Goal: Task Accomplishment & Management: Use online tool/utility

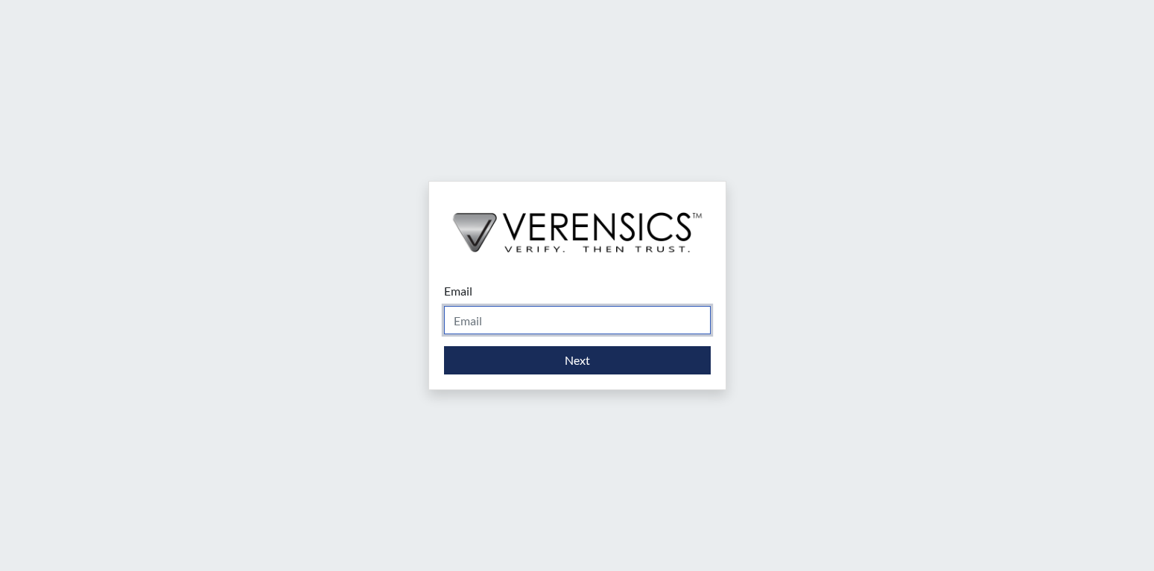
click at [497, 318] on input "Email" at bounding box center [577, 320] width 267 height 28
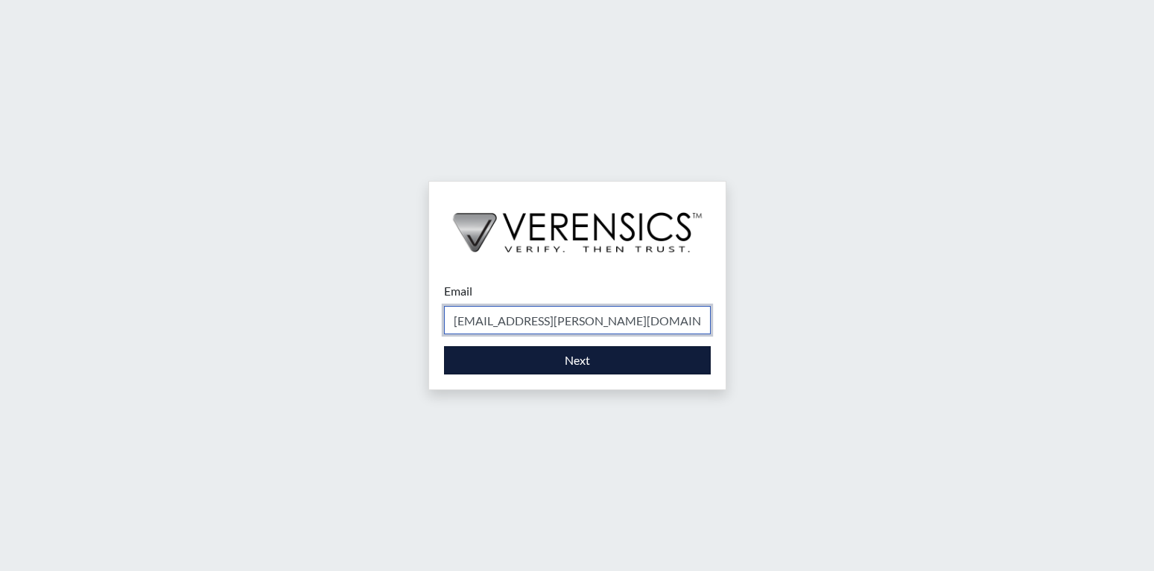
type input "[EMAIL_ADDRESS][PERSON_NAME][DOMAIN_NAME]"
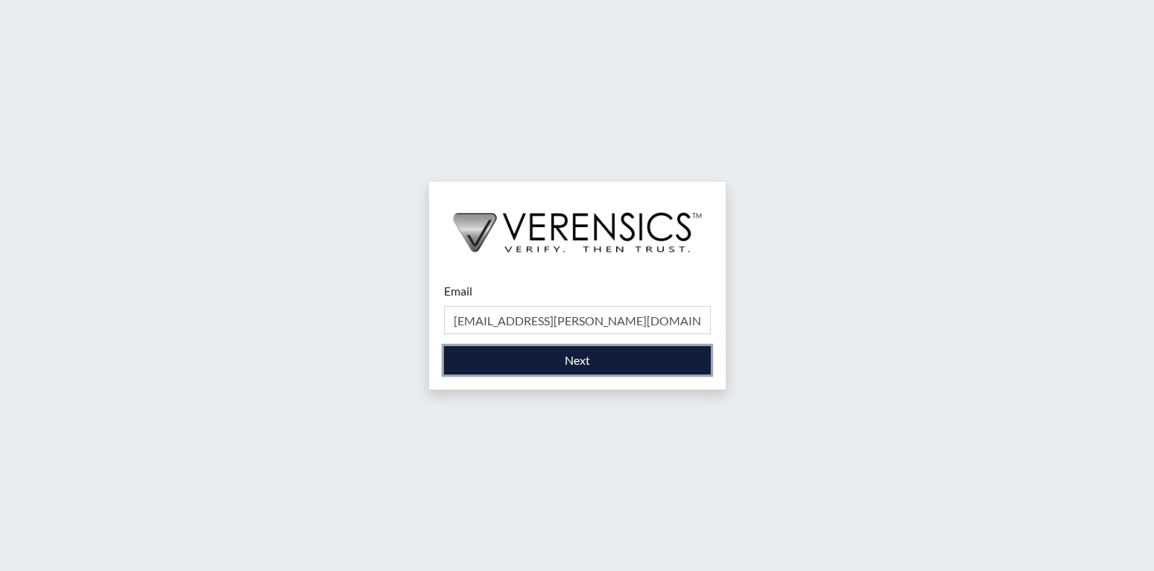
click at [638, 360] on button "Next" at bounding box center [577, 360] width 267 height 28
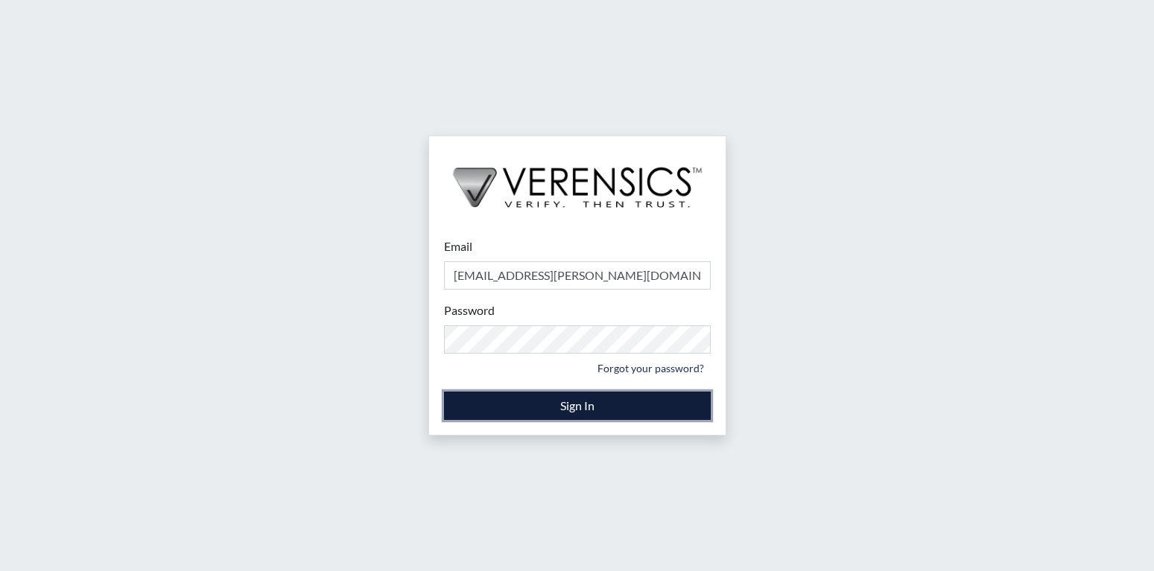
click at [615, 403] on button "Sign In" at bounding box center [577, 406] width 267 height 28
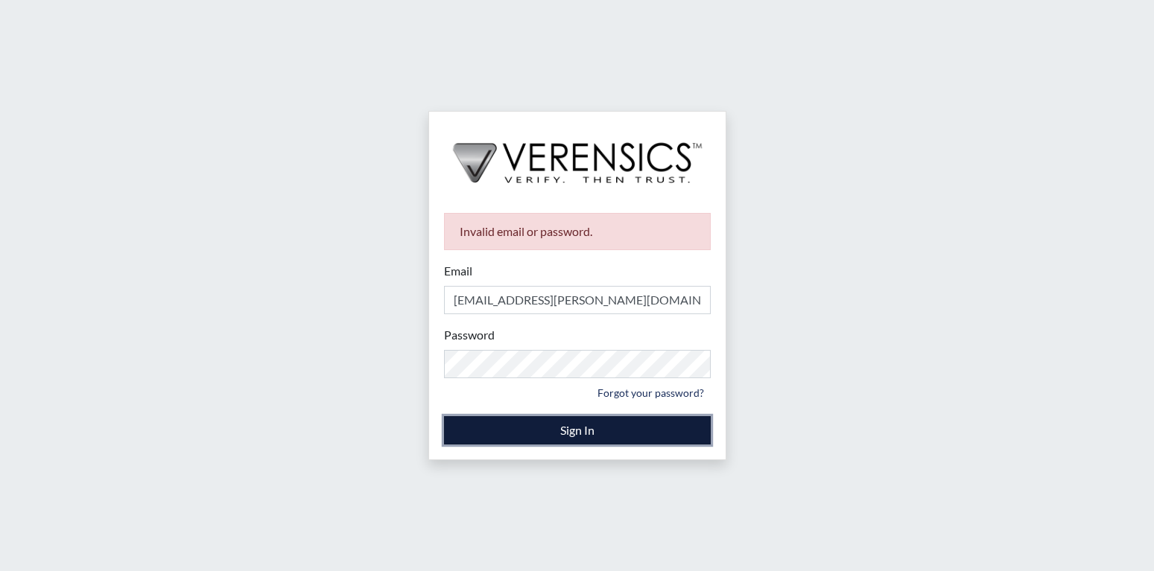
click at [561, 430] on button "Sign In" at bounding box center [577, 430] width 267 height 28
click at [640, 427] on button "Sign In" at bounding box center [577, 430] width 267 height 28
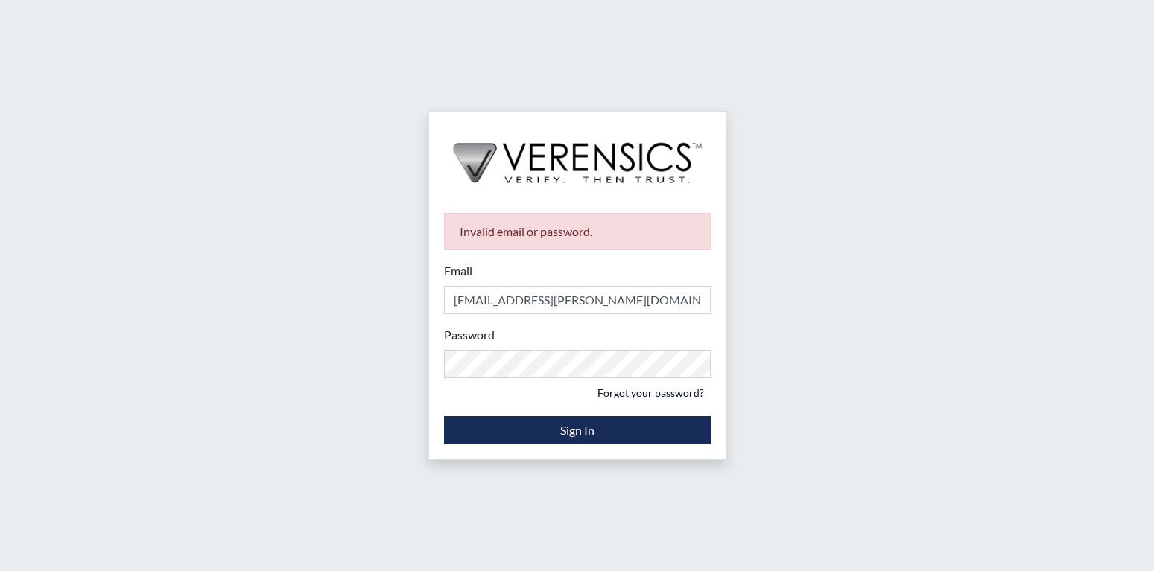
click at [681, 398] on link "Forgot your password?" at bounding box center [651, 392] width 120 height 23
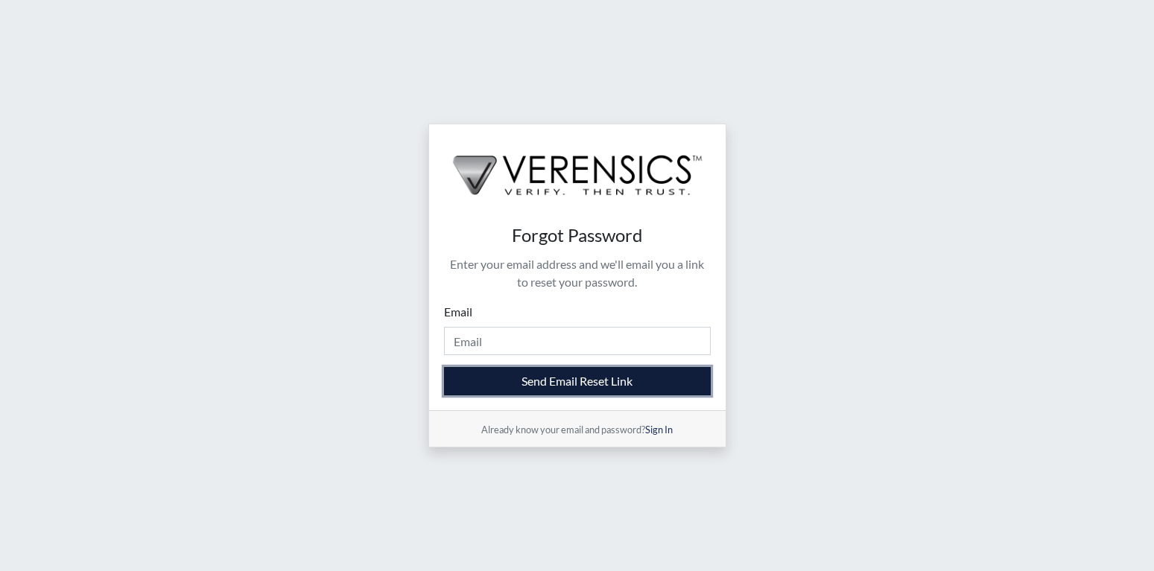
click at [518, 381] on button "Send Email Reset Link" at bounding box center [577, 381] width 267 height 28
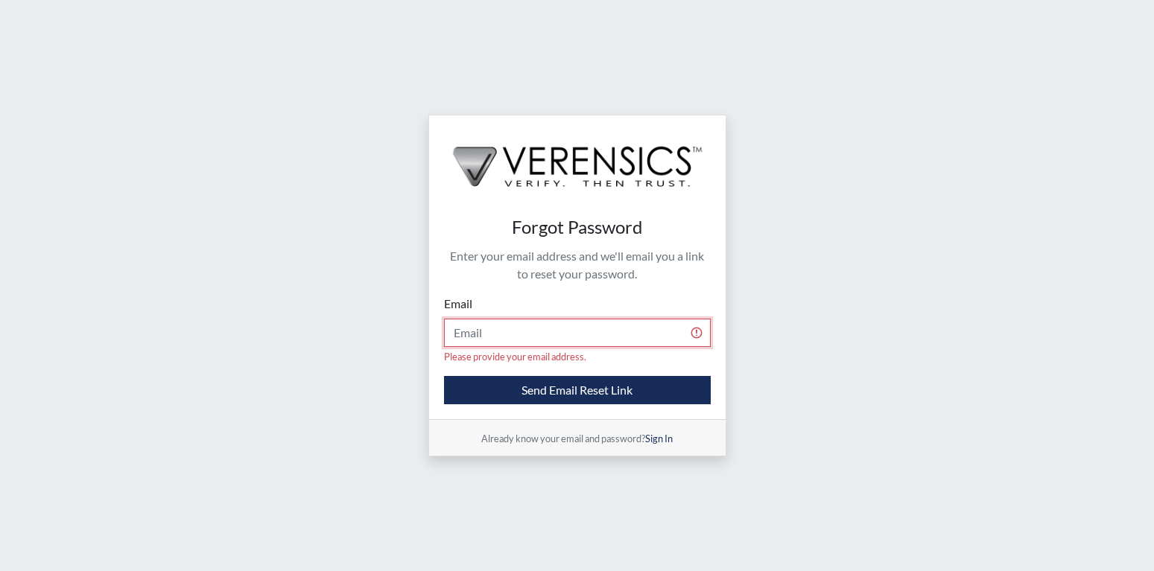
click at [486, 334] on input "Email" at bounding box center [577, 333] width 267 height 28
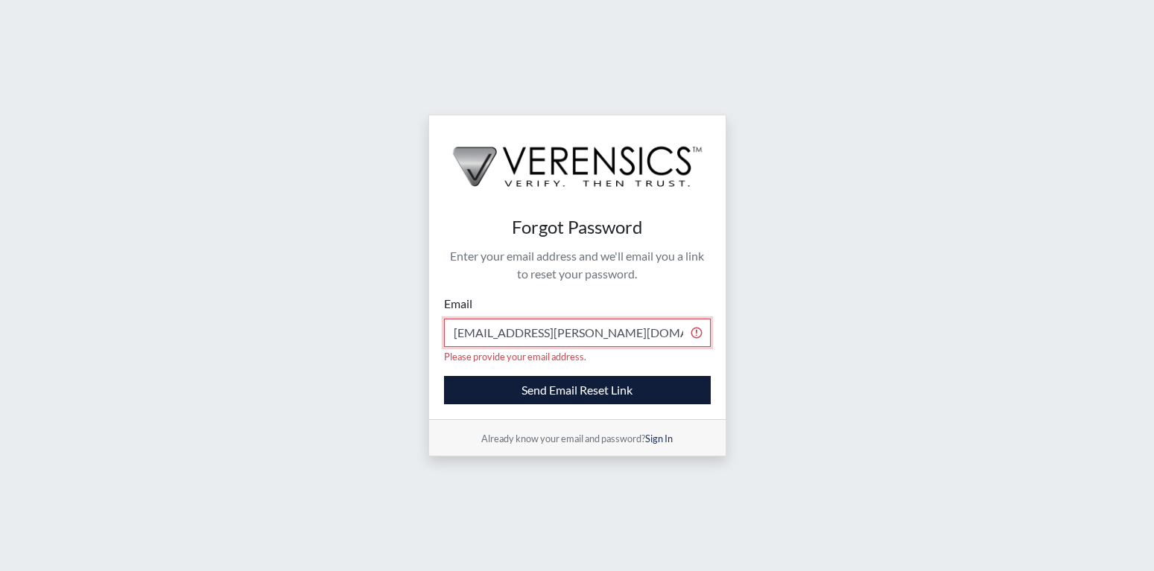
type input "[EMAIL_ADDRESS][PERSON_NAME][DOMAIN_NAME]"
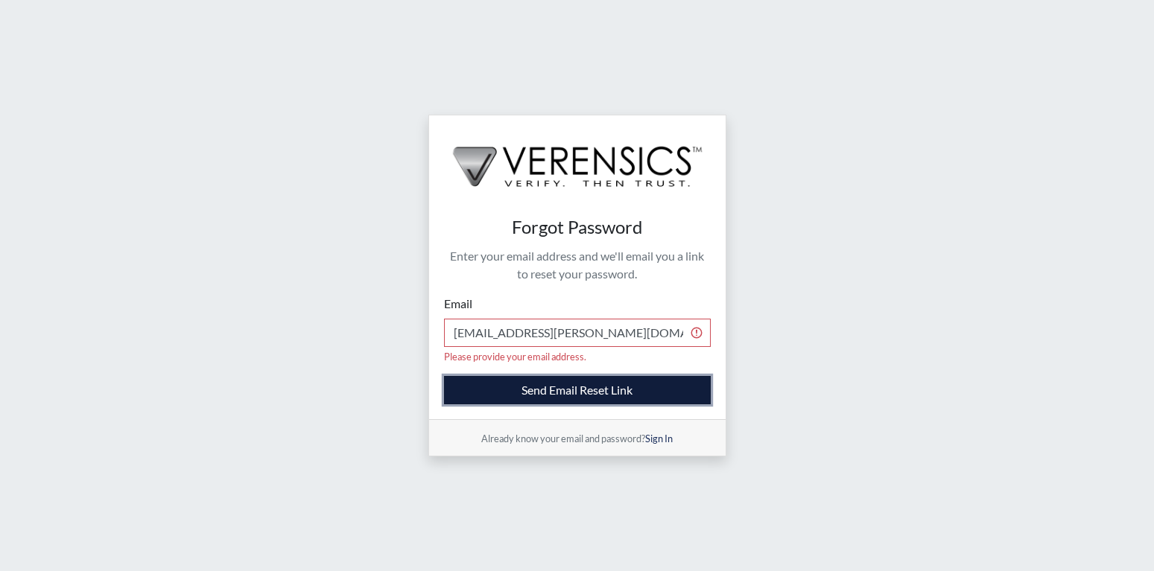
click at [553, 379] on button "Send Email Reset Link" at bounding box center [577, 390] width 267 height 28
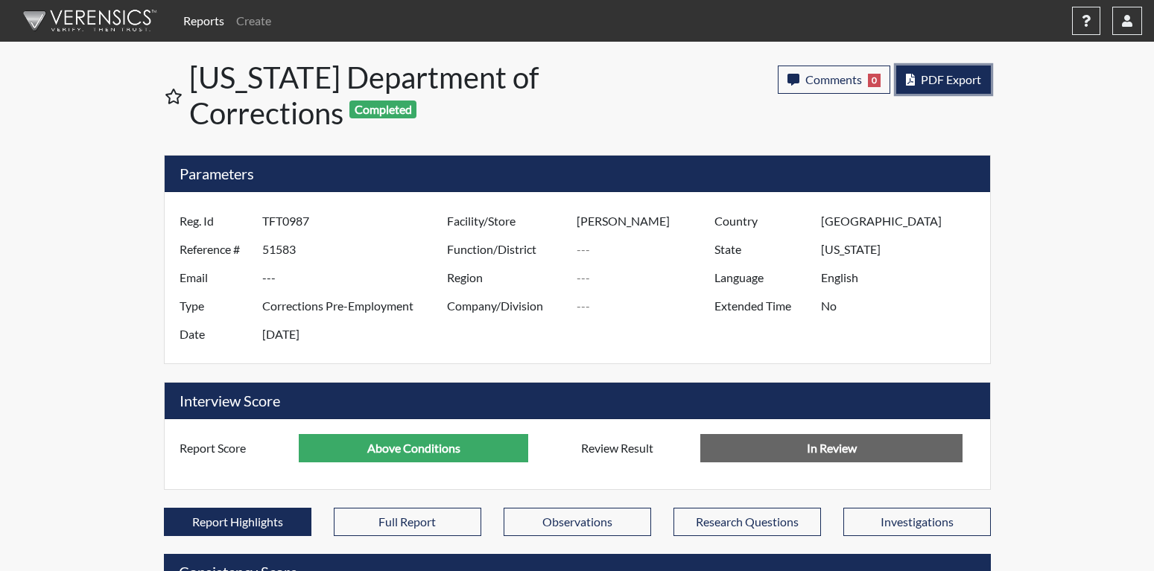
click at [962, 81] on span "PDF Export" at bounding box center [950, 79] width 60 height 14
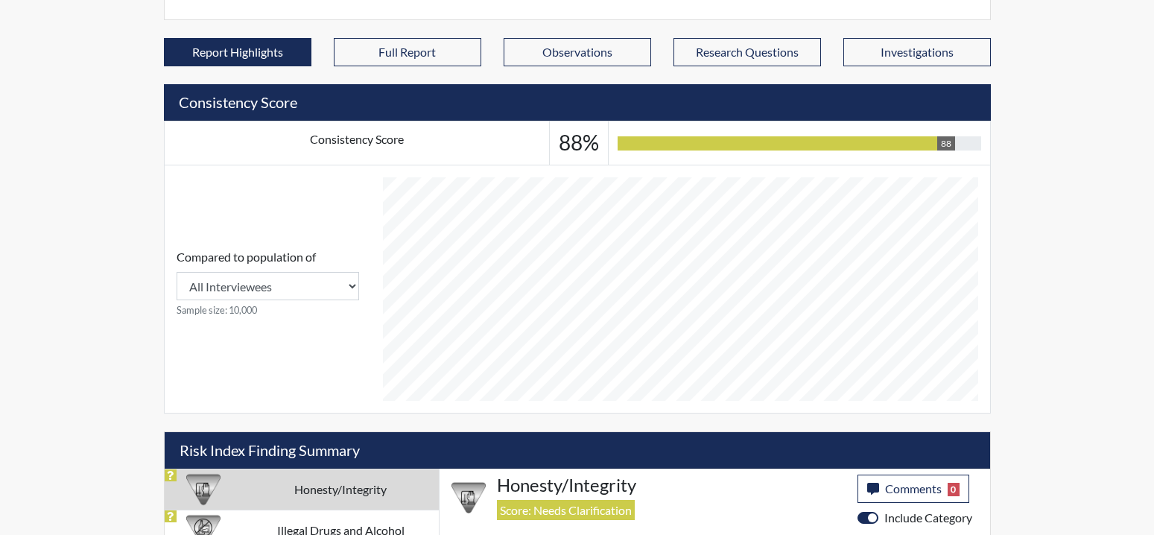
scroll to position [394, 0]
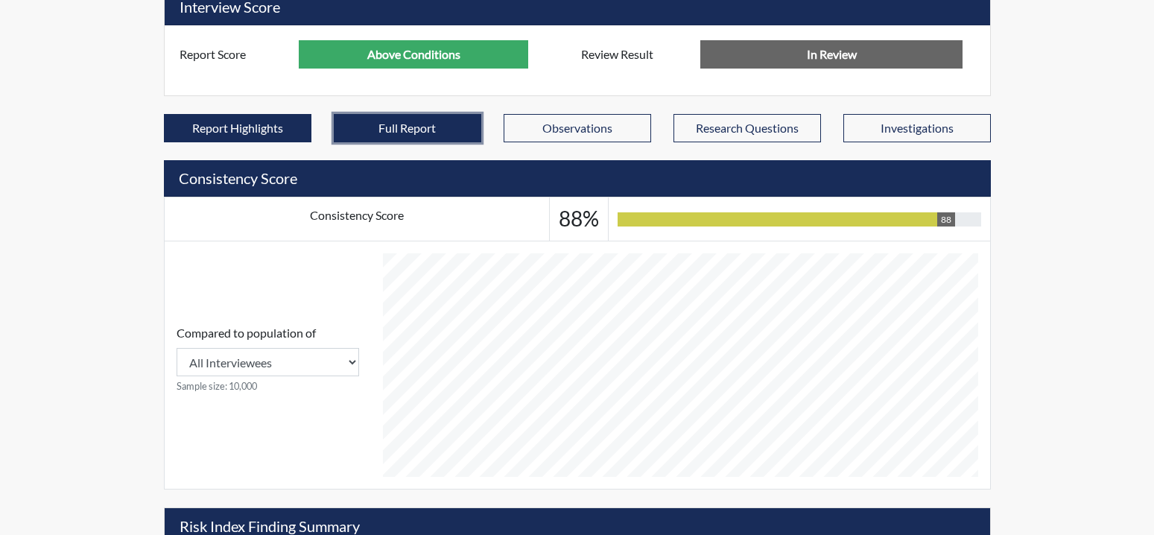
click at [419, 133] on button "Full Report" at bounding box center [407, 128] width 147 height 28
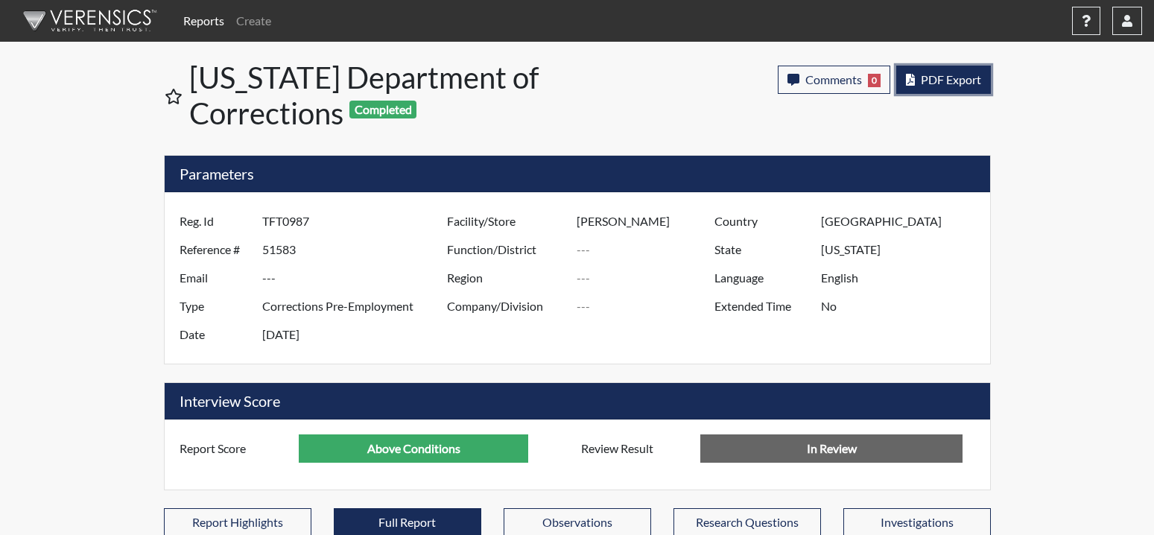
click at [944, 85] on span "PDF Export" at bounding box center [950, 79] width 60 height 14
